Goal: Information Seeking & Learning: Check status

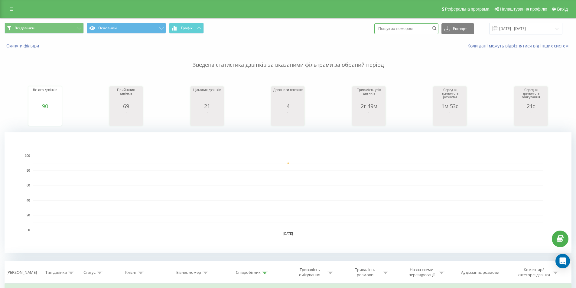
paste input "+380983243464"
click at [392, 28] on input "+380983243464" at bounding box center [406, 28] width 64 height 11
type input "0983243464"
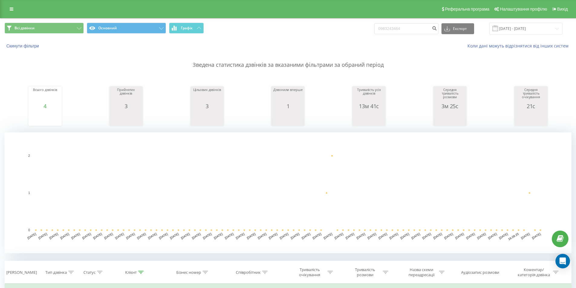
scroll to position [151, 0]
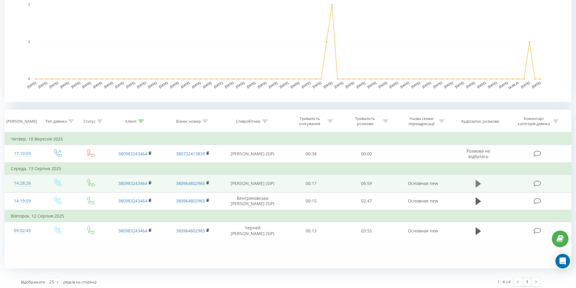
click at [478, 182] on icon at bounding box center [478, 183] width 5 height 7
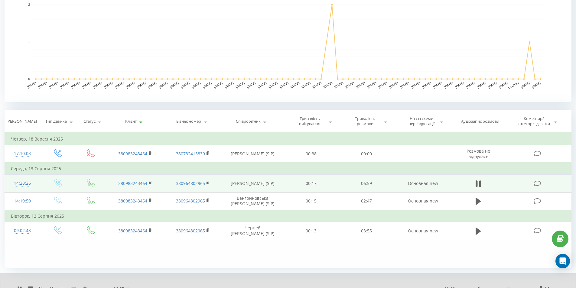
scroll to position [178, 0]
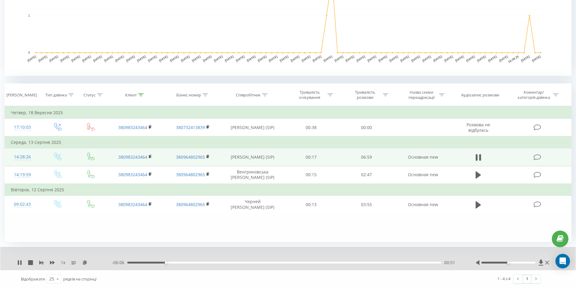
click at [168, 264] on div "- 06:06 00:51 00:51" at bounding box center [286, 263] width 349 height 6
click at [170, 261] on div "- 06:05 00:52 00:52" at bounding box center [286, 263] width 349 height 6
click at [171, 262] on div "00:57" at bounding box center [284, 263] width 314 height 2
click at [176, 262] on div "01:05" at bounding box center [284, 263] width 314 height 2
click at [188, 263] on div "01:21" at bounding box center [284, 263] width 314 height 2
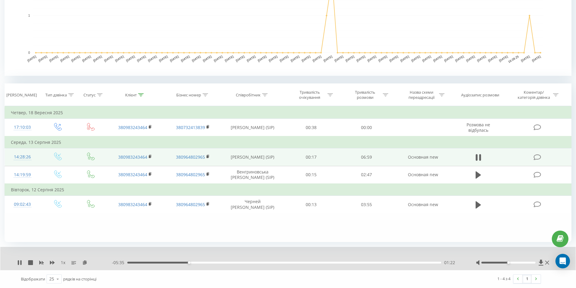
click at [193, 263] on div "01:22" at bounding box center [284, 263] width 314 height 2
click at [210, 263] on div "01:44" at bounding box center [284, 263] width 314 height 2
click at [214, 263] on div "01:50" at bounding box center [284, 263] width 314 height 2
click at [224, 262] on div "02:05" at bounding box center [284, 263] width 314 height 2
click at [229, 263] on div "02:10" at bounding box center [284, 263] width 314 height 2
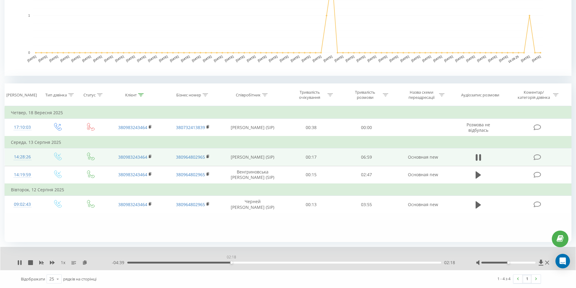
click at [231, 262] on div "02:18" at bounding box center [284, 263] width 314 height 2
click at [234, 262] on div "02:19" at bounding box center [284, 263] width 314 height 2
click at [238, 262] on div "02:22" at bounding box center [284, 263] width 314 height 2
click at [242, 262] on div "02:28" at bounding box center [284, 263] width 314 height 2
click at [246, 262] on div "02:33" at bounding box center [284, 263] width 314 height 2
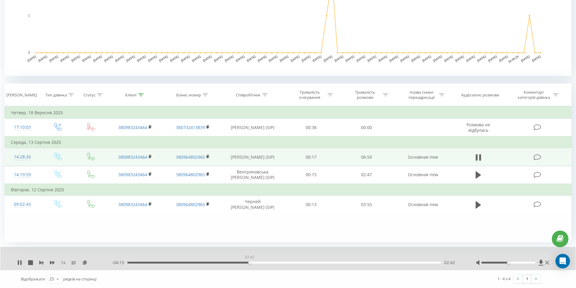
click at [249, 262] on div "02:42" at bounding box center [284, 263] width 314 height 2
click at [252, 262] on div "02:43" at bounding box center [284, 263] width 314 height 2
click at [279, 263] on div "03:15" at bounding box center [284, 263] width 314 height 2
click at [282, 263] on div "03:26" at bounding box center [284, 263] width 314 height 2
click at [292, 262] on div "03:35" at bounding box center [284, 263] width 314 height 2
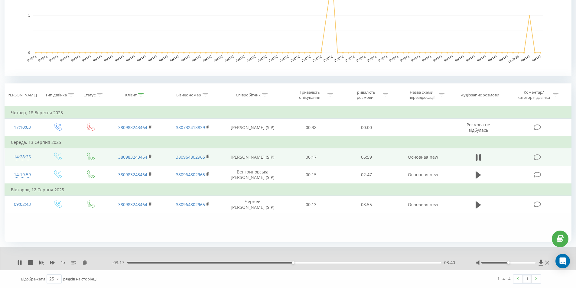
click at [296, 262] on div "03:40" at bounding box center [284, 263] width 314 height 2
click at [298, 262] on div "03:45" at bounding box center [284, 263] width 314 height 2
click at [301, 262] on div "03:48" at bounding box center [284, 263] width 314 height 2
click at [306, 262] on div "03:57" at bounding box center [284, 263] width 314 height 2
click at [369, 263] on div "05:14" at bounding box center [284, 263] width 314 height 2
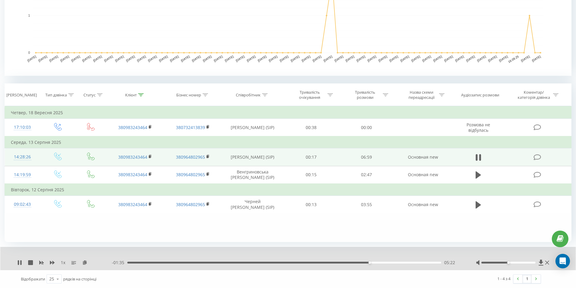
click at [376, 263] on div "05:22" at bounding box center [284, 263] width 314 height 2
click at [384, 262] on div "05:38" at bounding box center [284, 263] width 314 height 2
click at [387, 263] on div "05:42" at bounding box center [284, 263] width 314 height 2
click at [392, 263] on div "05:46" at bounding box center [284, 263] width 314 height 2
click at [397, 263] on div "05:56" at bounding box center [284, 263] width 314 height 2
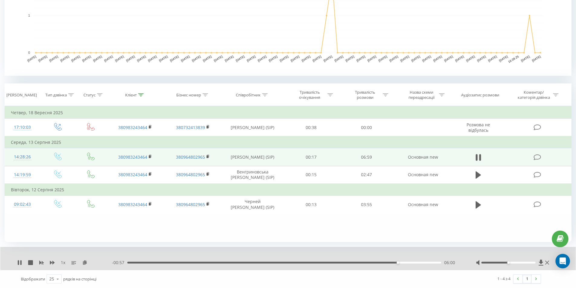
click at [401, 262] on div "06:00" at bounding box center [284, 263] width 314 height 2
click at [404, 262] on div "06:08" at bounding box center [284, 263] width 314 height 2
click at [408, 262] on div "06:09" at bounding box center [284, 263] width 314 height 2
click at [412, 262] on div "06:18" at bounding box center [284, 263] width 314 height 2
click at [418, 262] on div "06:27" at bounding box center [284, 263] width 314 height 2
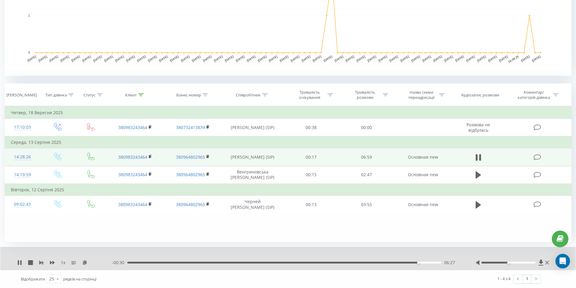
click at [422, 262] on div "06:27" at bounding box center [284, 263] width 314 height 2
click at [428, 262] on div "06:40" at bounding box center [284, 263] width 314 height 2
click at [431, 262] on div "06:43" at bounding box center [284, 263] width 314 height 2
click at [435, 263] on div "06:44" at bounding box center [284, 263] width 314 height 2
click at [439, 262] on div "06:49" at bounding box center [284, 263] width 314 height 2
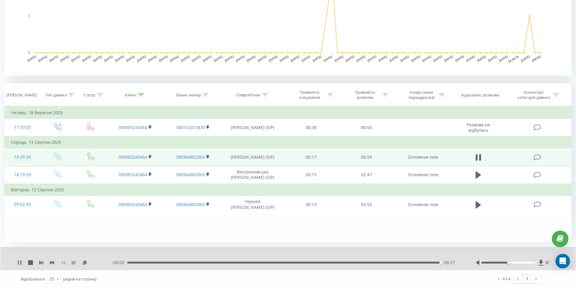
drag, startPoint x: 18, startPoint y: 262, endPoint x: 32, endPoint y: 259, distance: 14.0
click at [18, 262] on icon at bounding box center [18, 262] width 1 height 5
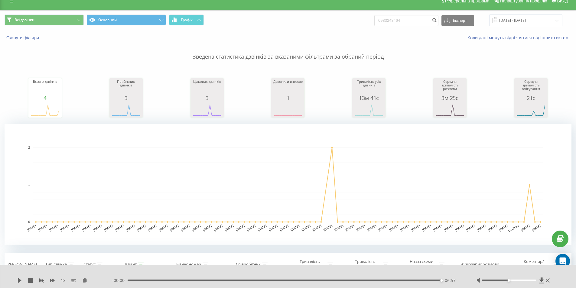
scroll to position [0, 0]
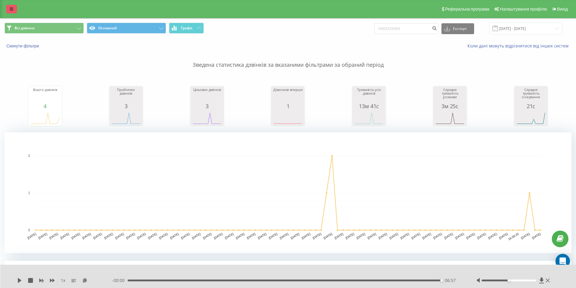
click at [13, 7] on link at bounding box center [11, 9] width 11 height 8
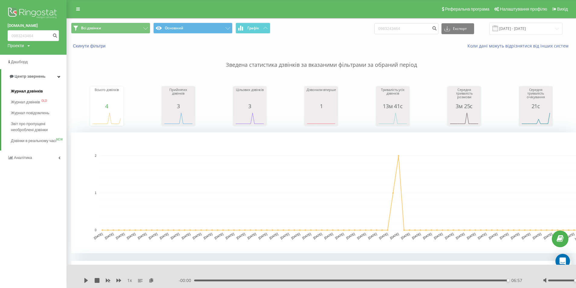
click at [34, 91] on span "Журнал дзвінків" at bounding box center [27, 91] width 32 height 6
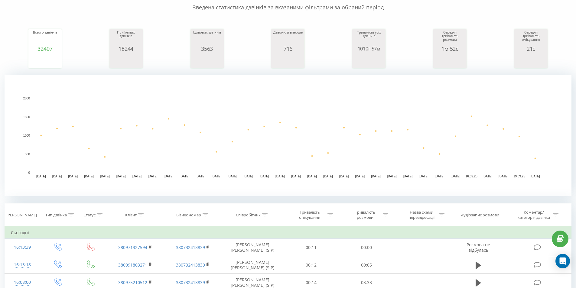
scroll to position [121, 0]
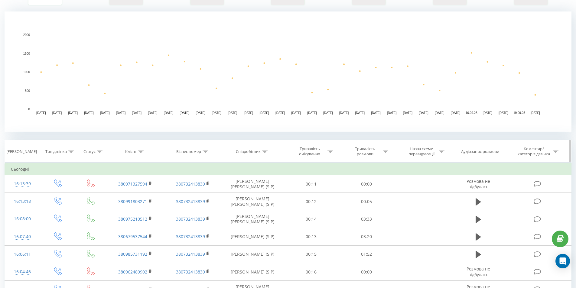
click at [265, 152] on icon at bounding box center [264, 151] width 5 height 3
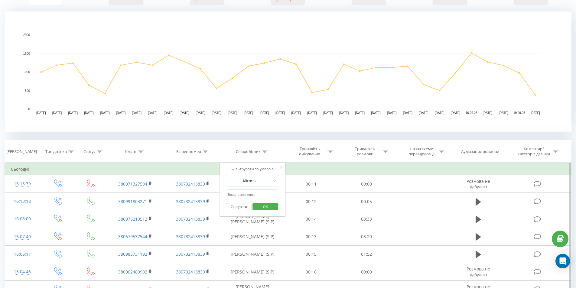
click at [250, 195] on input "text" at bounding box center [252, 195] width 53 height 11
type input "бородіна"
click at [261, 208] on span "OK" at bounding box center [265, 206] width 17 height 9
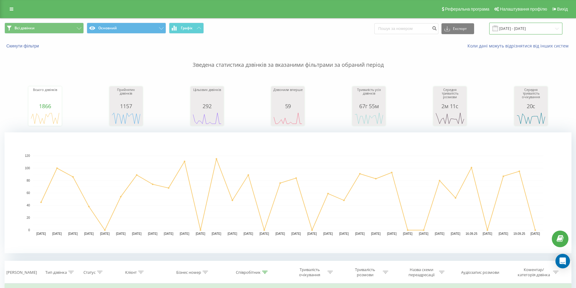
click at [546, 25] on input "20.08.2025 - 20.09.2025" at bounding box center [525, 29] width 73 height 12
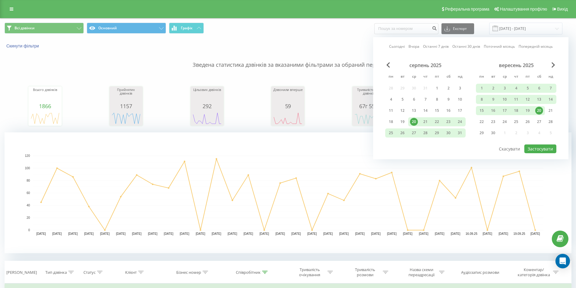
click at [538, 110] on div "20" at bounding box center [539, 111] width 8 height 8
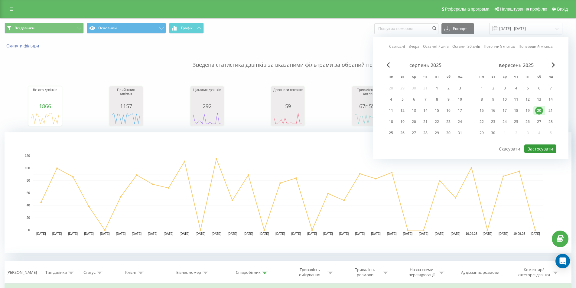
click at [538, 148] on button "Застосувати" at bounding box center [540, 149] width 32 height 9
type input "20.09.2025 - 20.09.2025"
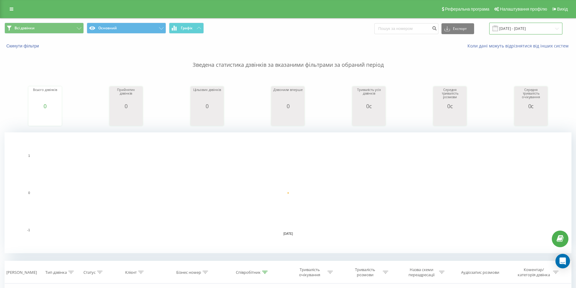
click at [555, 27] on input "20.09.2025 - 20.09.2025" at bounding box center [525, 29] width 73 height 12
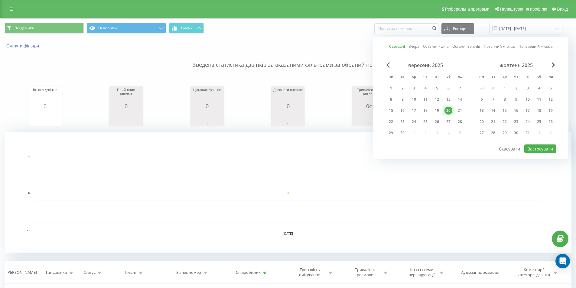
click at [449, 110] on div "20" at bounding box center [449, 111] width 8 height 8
click at [539, 147] on button "Застосувати" at bounding box center [540, 149] width 32 height 9
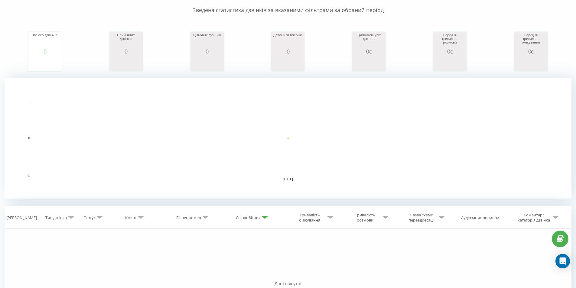
scroll to position [137, 0]
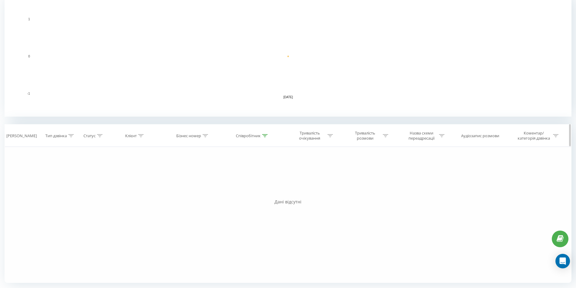
click at [267, 138] on div at bounding box center [264, 135] width 5 height 5
click at [250, 179] on input "бородіна" at bounding box center [252, 179] width 53 height 11
click at [250, 179] on input "text" at bounding box center [252, 179] width 53 height 11
type input "гаврилович"
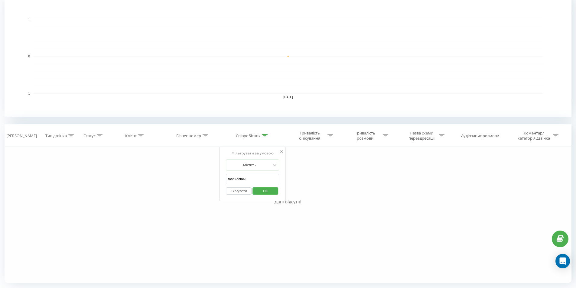
click at [266, 191] on span "OK" at bounding box center [265, 190] width 17 height 9
